Goal: Find specific page/section

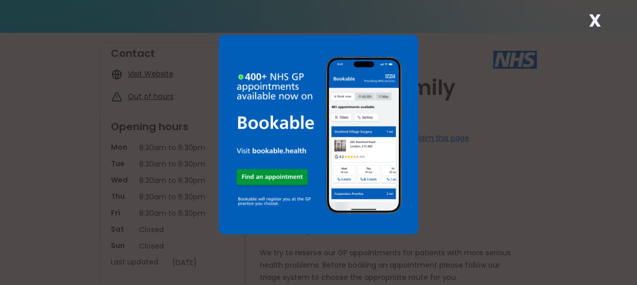
scroll to position [51, 0]
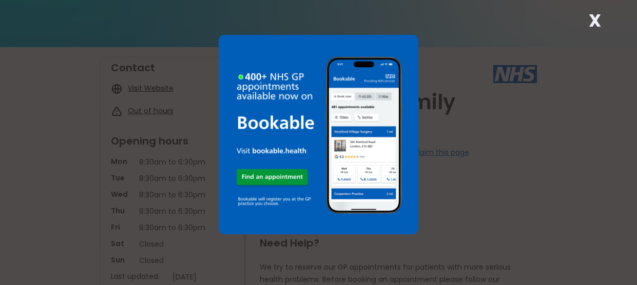
click at [583, 24] on div "X" at bounding box center [318, 142] width 637 height 285
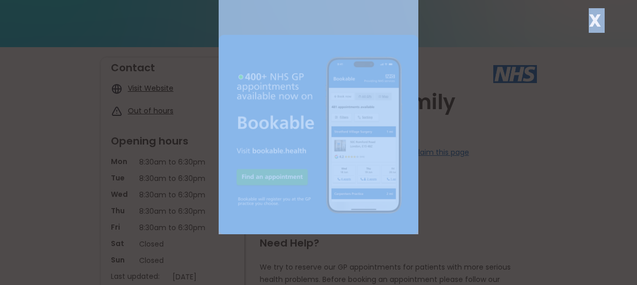
scroll to position [16, 0]
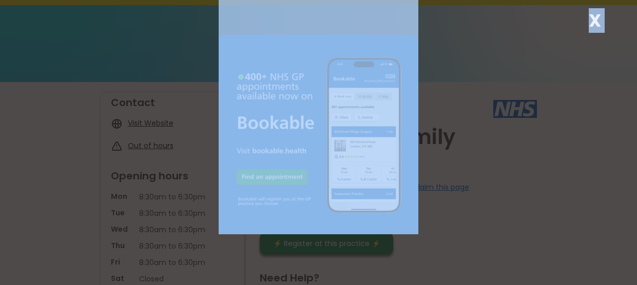
click at [269, 164] on img at bounding box center [319, 135] width 200 height 200
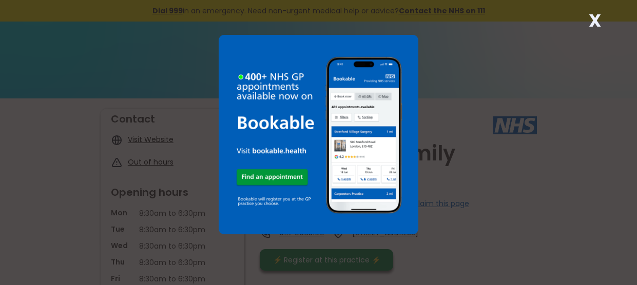
click at [590, 22] on strong "X" at bounding box center [594, 20] width 12 height 25
